Goal: Task Accomplishment & Management: Complete application form

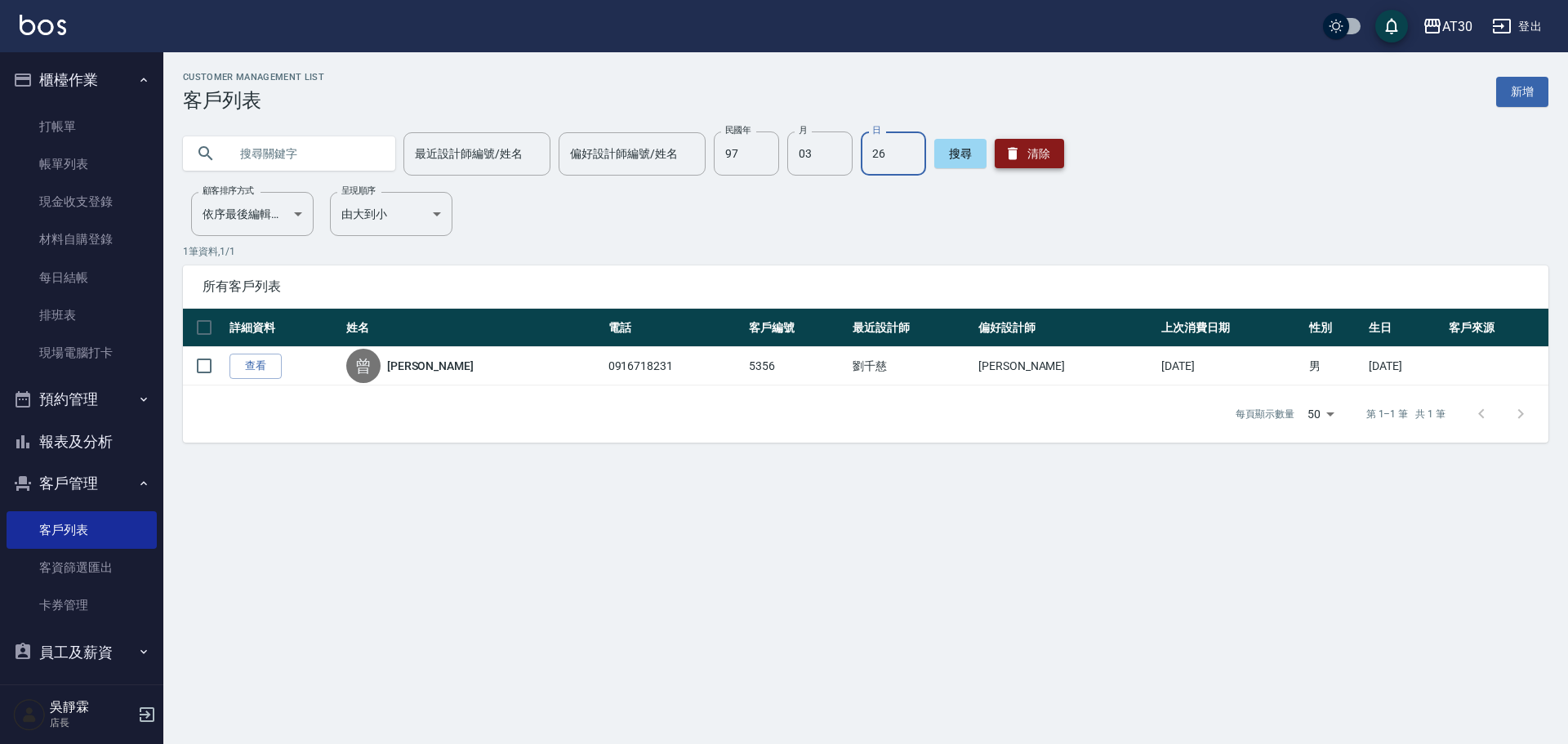
click at [1035, 150] on button "清除" at bounding box center [1029, 154] width 69 height 30
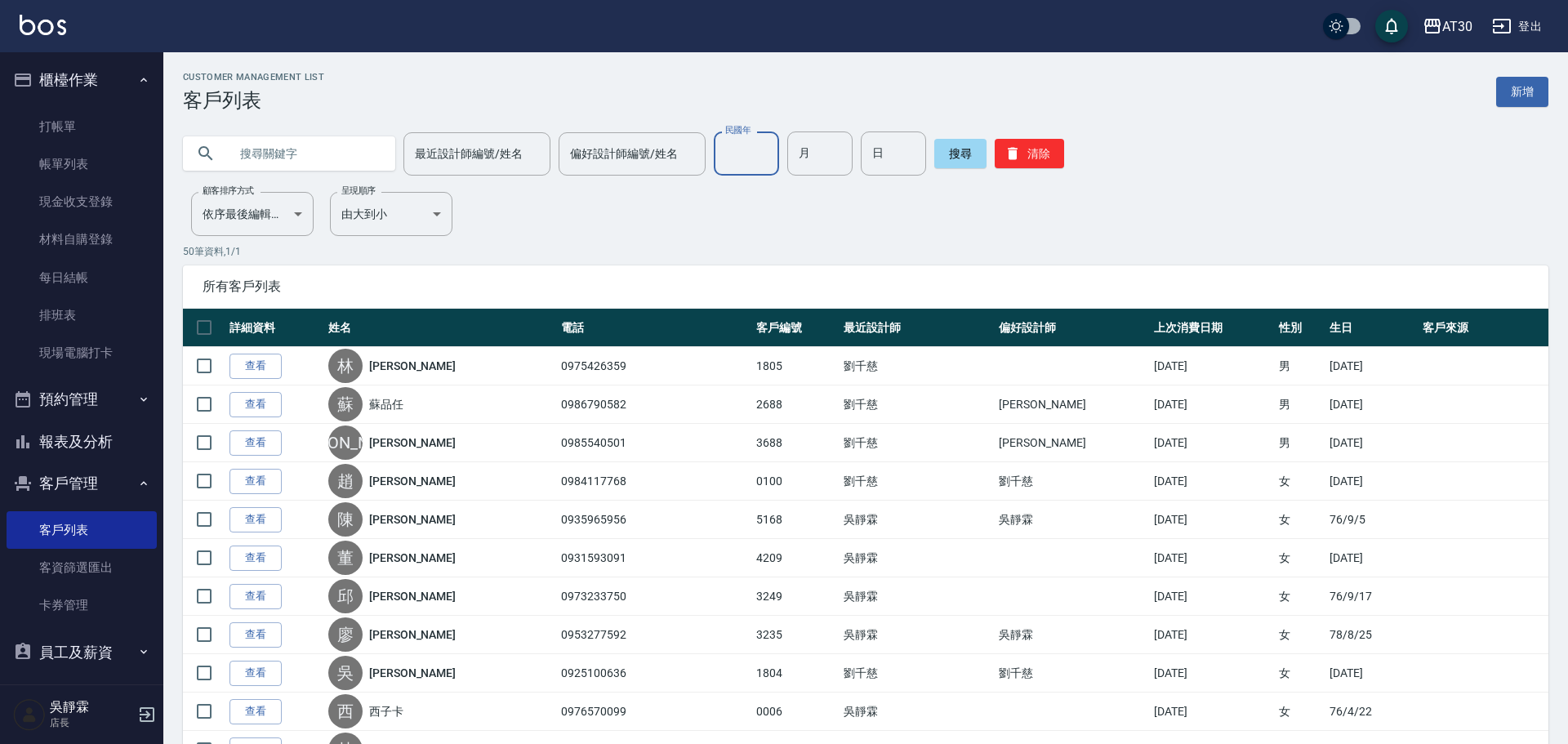
click at [741, 149] on div "民國年 民國年" at bounding box center [746, 153] width 65 height 44
type input "72"
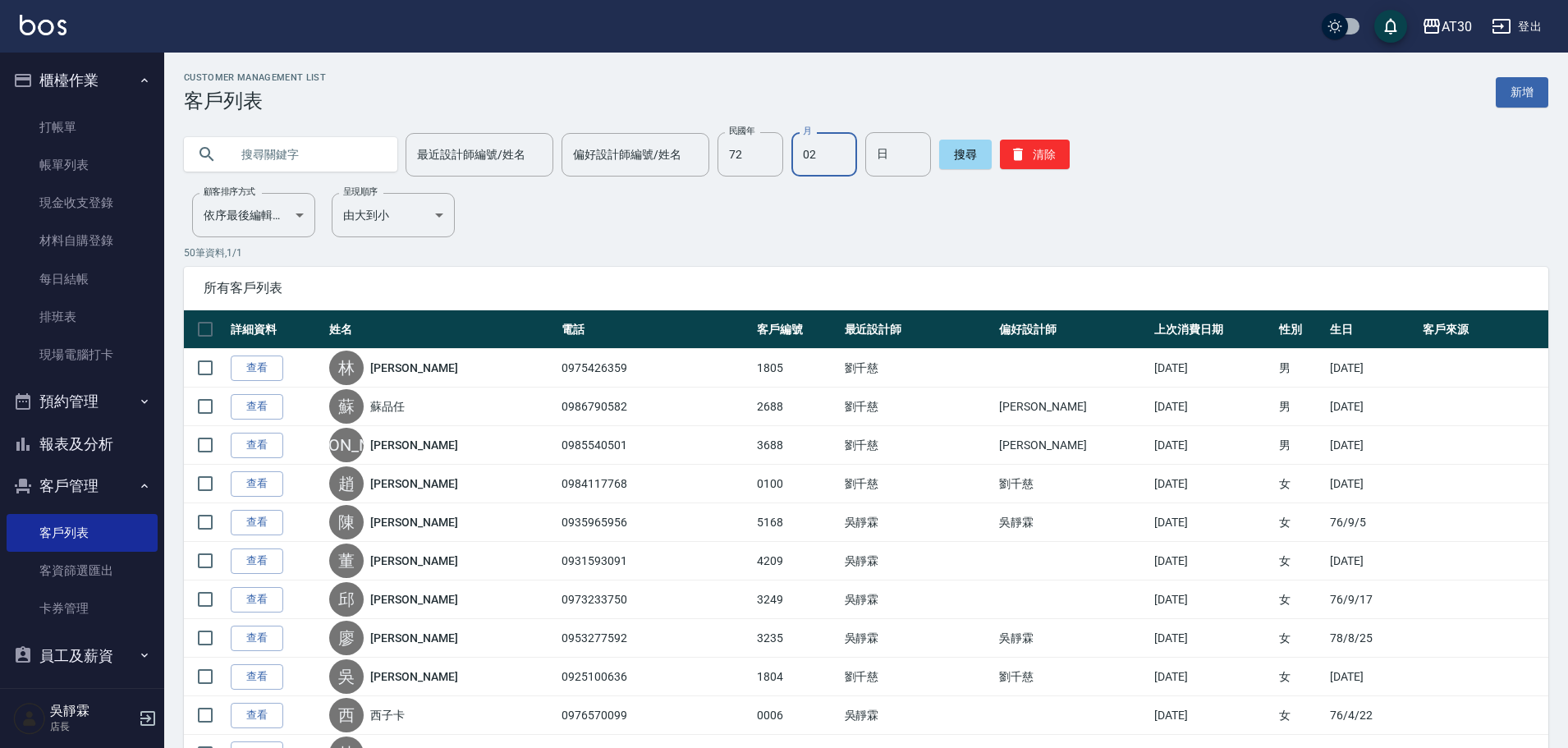
type input "02"
type input "25"
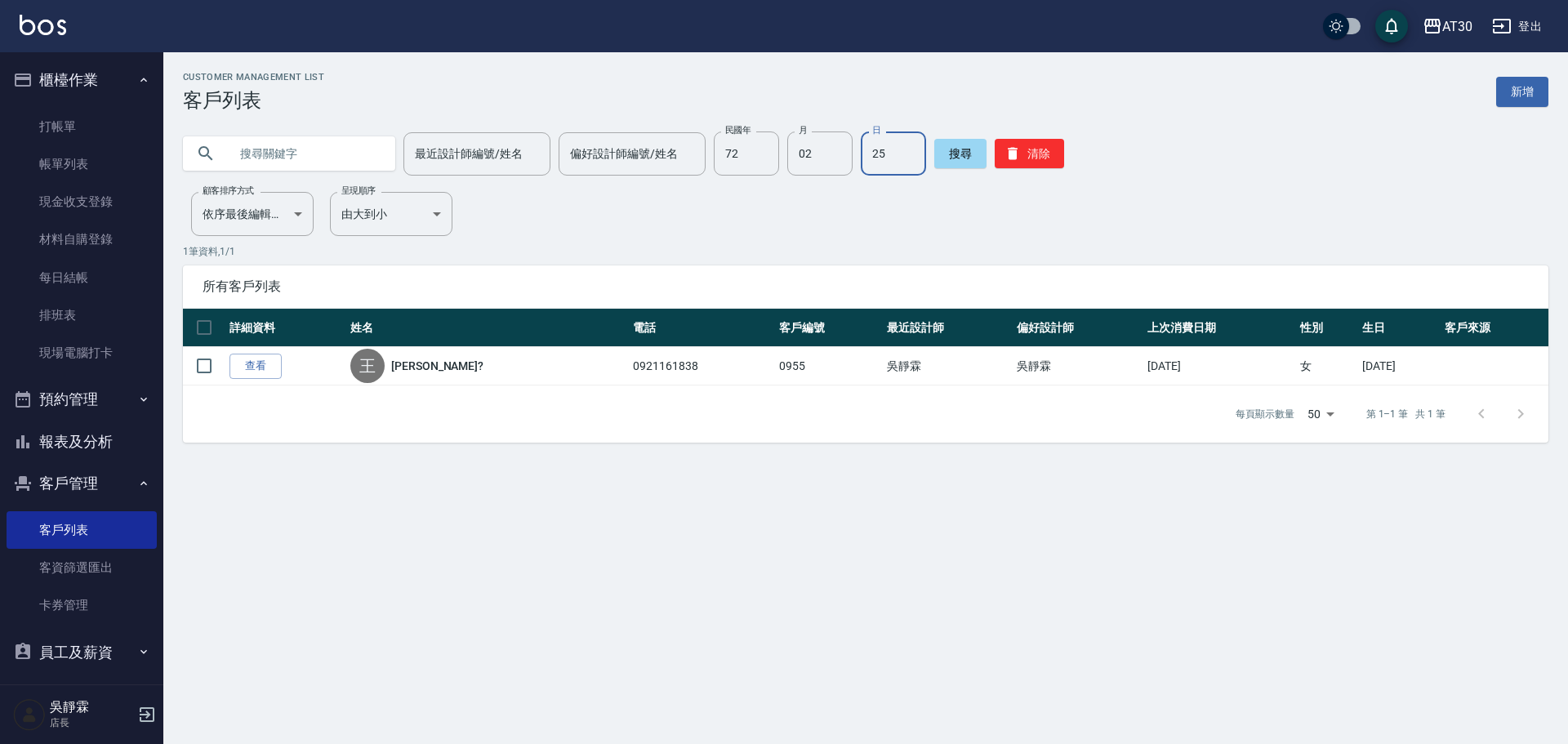
click at [1377, 446] on div "Customer Management List 客戶列表 新增 最近設計師編號/姓名 最近設計師編號/姓名 偏好設計師編號/姓名 偏好設計師編號/姓名 民國…" at bounding box center [865, 257] width 1405 height 410
click at [767, 143] on input "72" at bounding box center [746, 153] width 65 height 44
click at [755, 142] on input "81." at bounding box center [746, 153] width 65 height 44
type input "81"
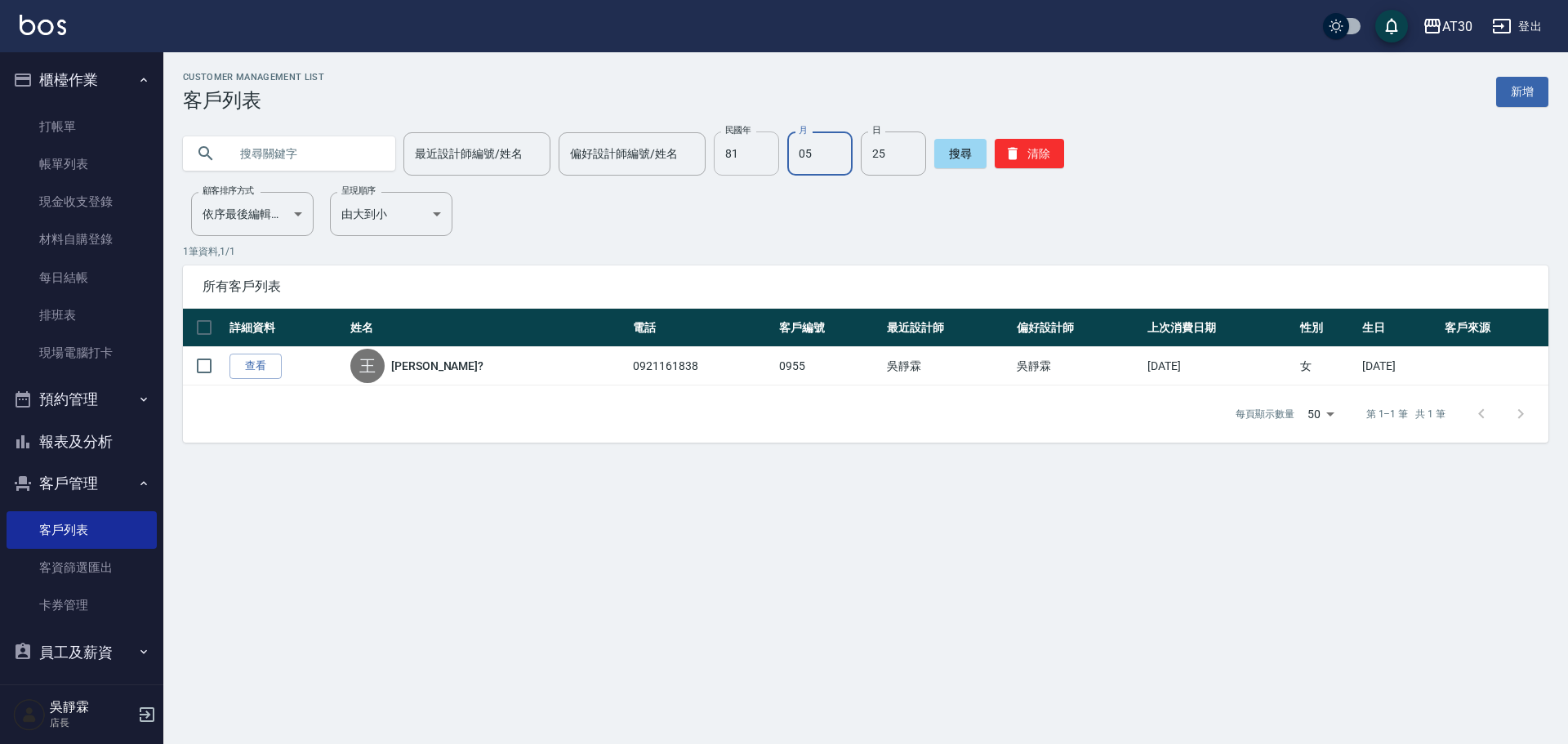
type input "05"
type input "02"
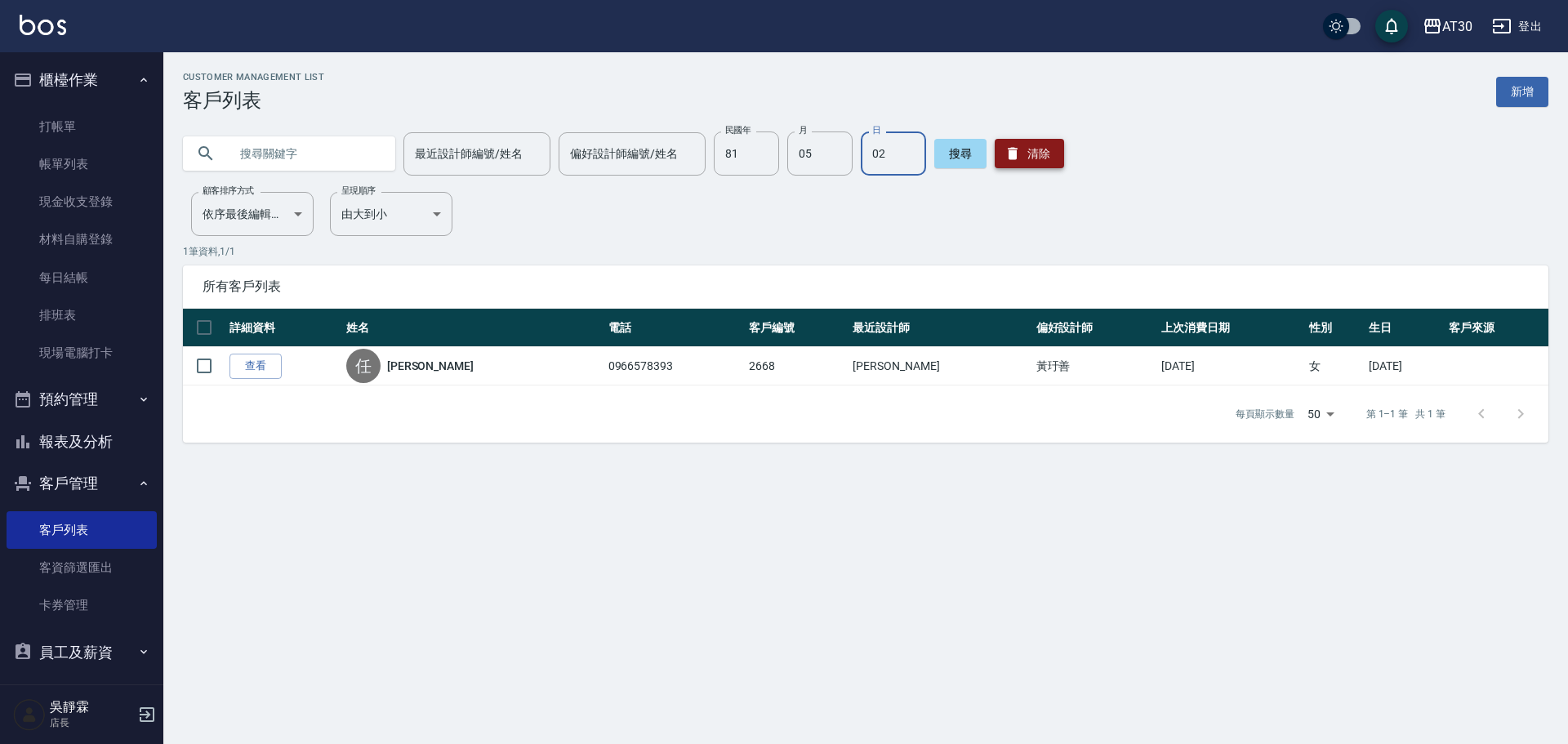
click at [1000, 144] on button "清除" at bounding box center [1029, 154] width 69 height 30
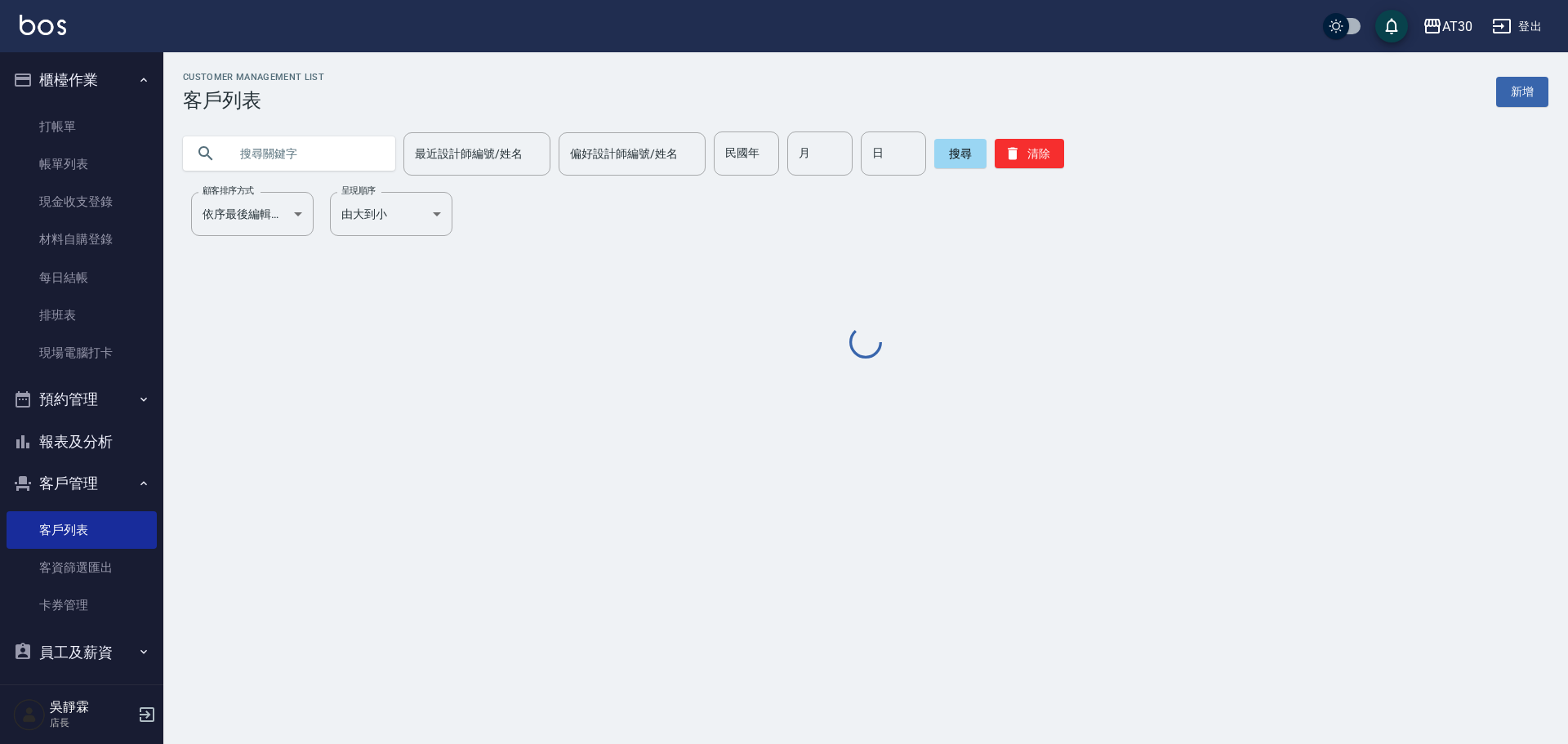
click at [295, 145] on input "text" at bounding box center [305, 153] width 154 height 44
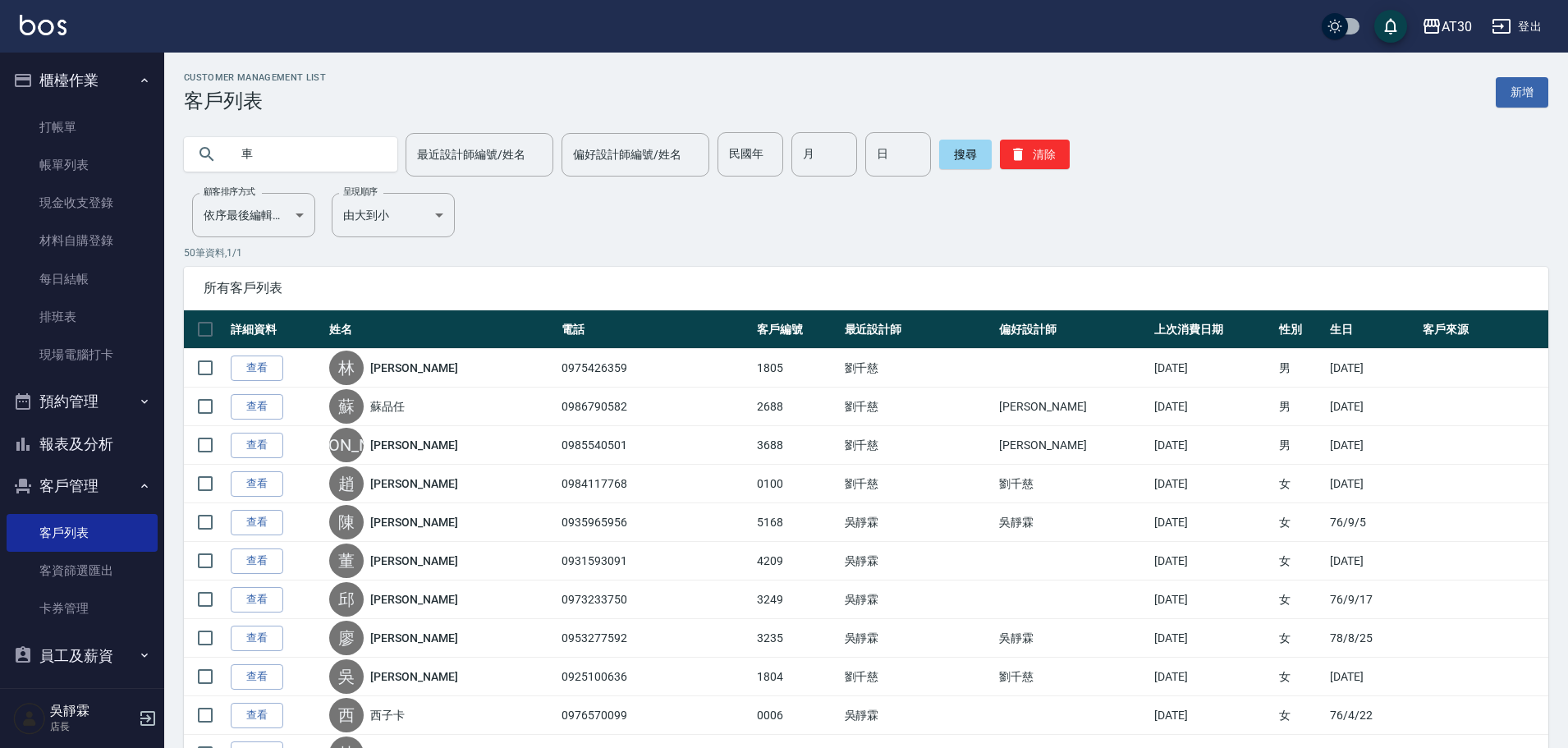
type input "車"
